Goal: Use online tool/utility: Use online tool/utility

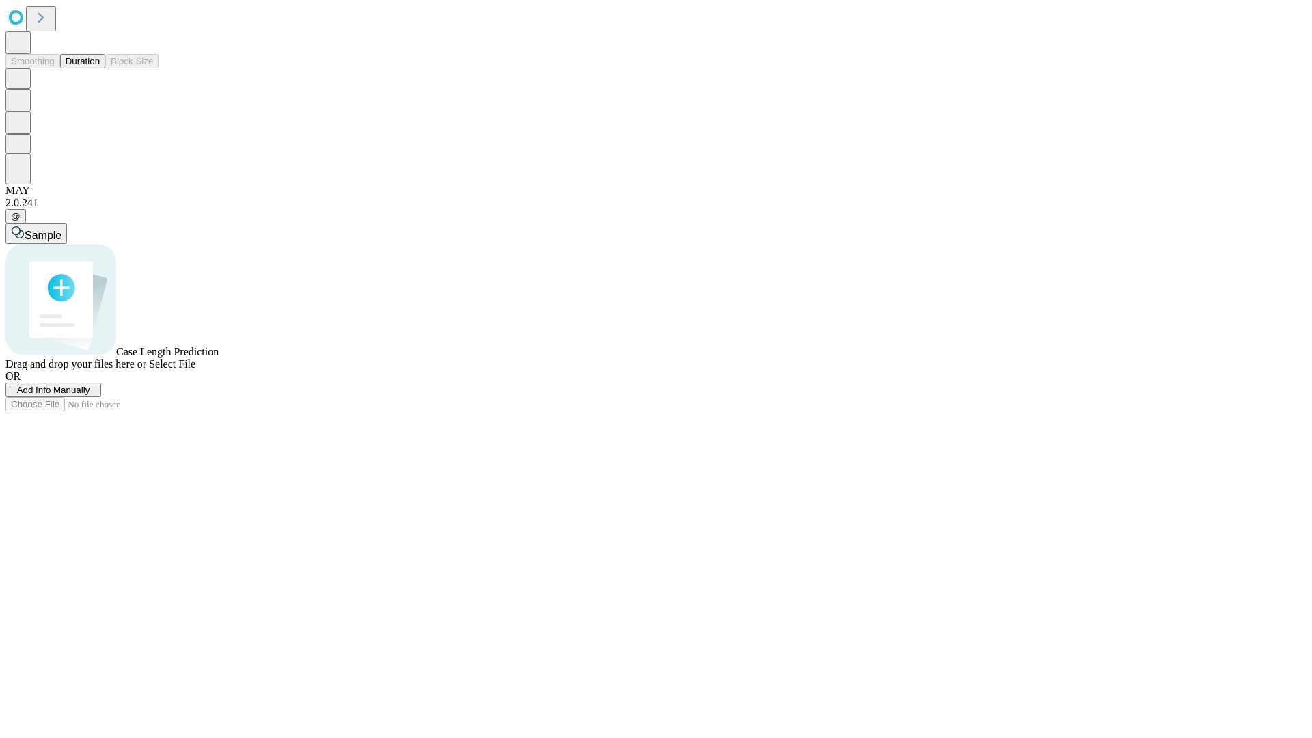
click at [100, 68] on button "Duration" at bounding box center [82, 61] width 45 height 14
click at [61, 230] on span "Sample" at bounding box center [43, 236] width 37 height 12
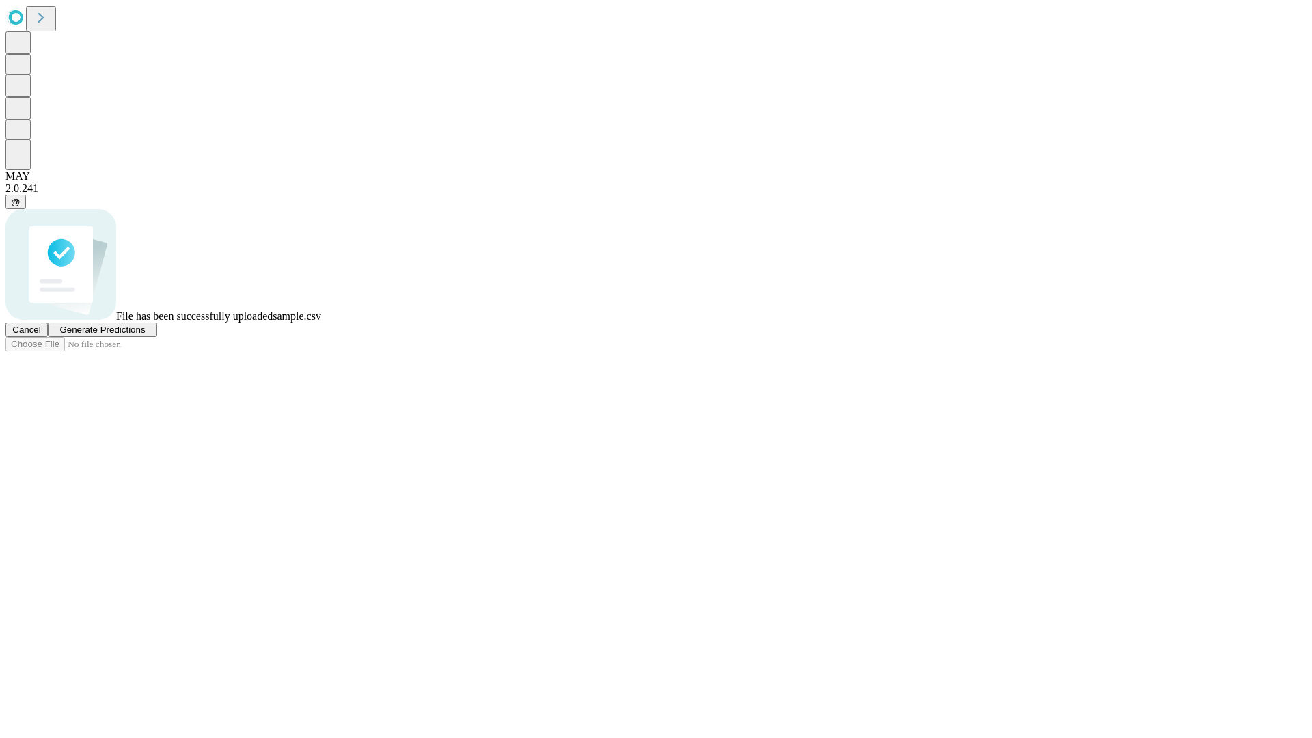
click at [145, 335] on span "Generate Predictions" at bounding box center [101, 329] width 85 height 10
